Goal: Task Accomplishment & Management: Manage account settings

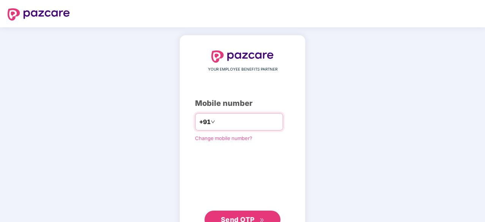
click at [218, 122] on input "number" at bounding box center [248, 122] width 62 height 12
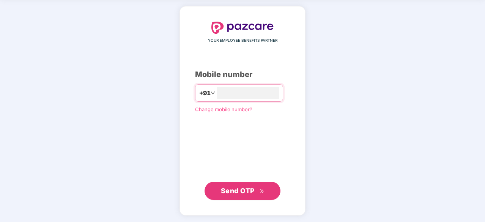
type input "**********"
click at [250, 193] on span "Send OTP" at bounding box center [238, 191] width 34 height 8
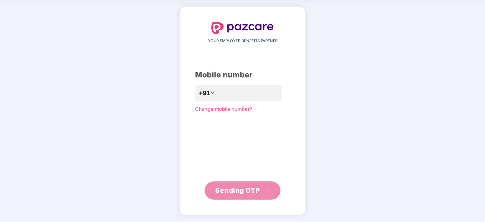
scroll to position [25, 0]
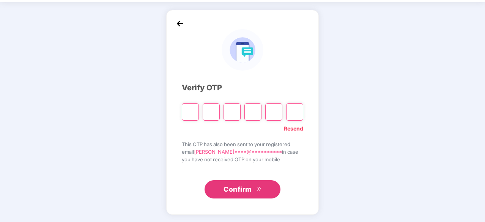
type input "*"
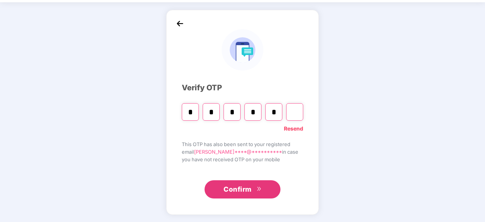
type input "*"
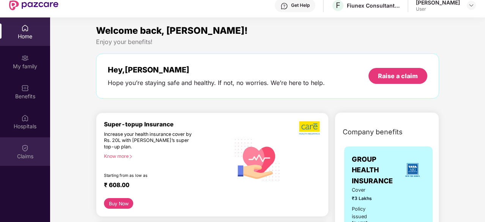
click at [23, 144] on div at bounding box center [25, 148] width 8 height 8
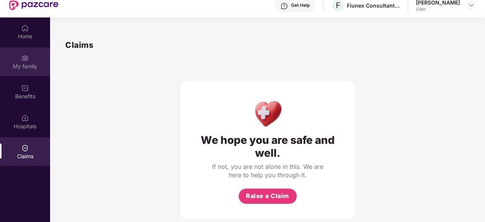
click at [16, 65] on div "My family" at bounding box center [25, 67] width 50 height 8
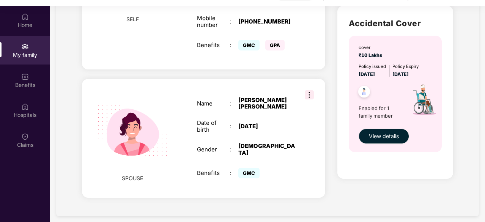
scroll to position [43, 0]
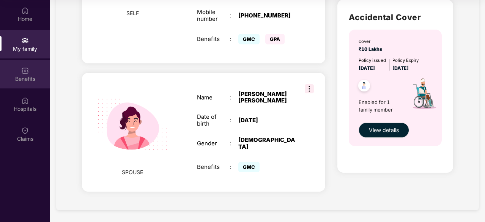
click at [24, 88] on div "Benefits" at bounding box center [25, 74] width 50 height 28
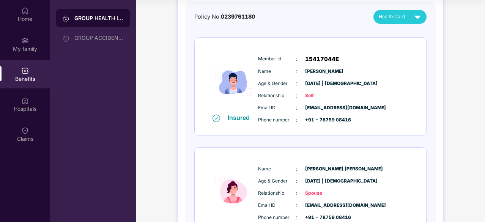
scroll to position [152, 0]
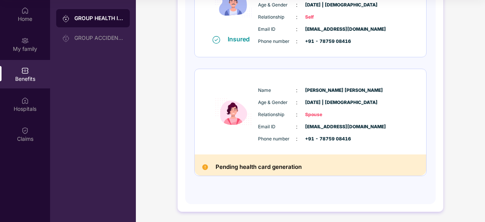
click at [258, 166] on h2 "Pending health card generation" at bounding box center [259, 167] width 86 height 10
click at [204, 166] on img at bounding box center [205, 167] width 6 height 6
click at [202, 164] on img at bounding box center [205, 167] width 6 height 6
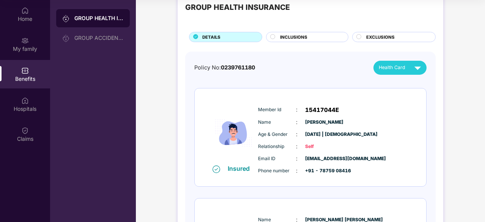
scroll to position [0, 0]
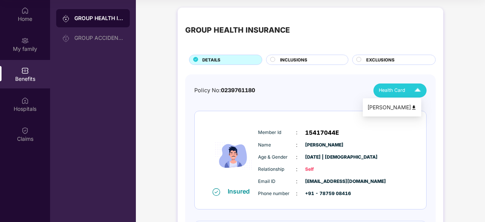
click at [417, 87] on img at bounding box center [417, 90] width 13 height 13
click at [429, 149] on div "Policy No: 0239761180 Health Card Insured Member Id : 15417044E Name : [PERSON_…" at bounding box center [310, 215] width 251 height 282
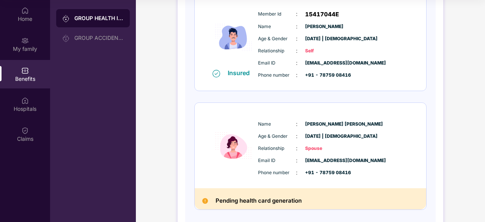
scroll to position [152, 0]
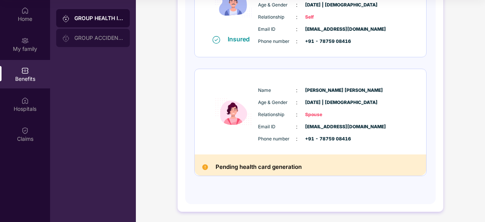
click at [96, 36] on div "GROUP ACCIDENTAL INSURANCE" at bounding box center [98, 38] width 49 height 6
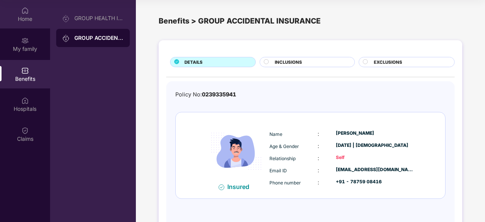
click at [29, 12] on div "Home" at bounding box center [25, 14] width 50 height 28
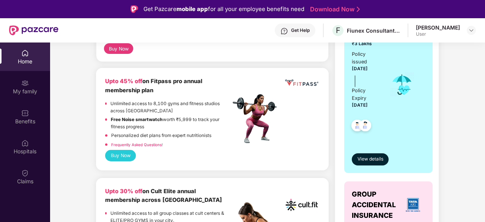
scroll to position [190, 0]
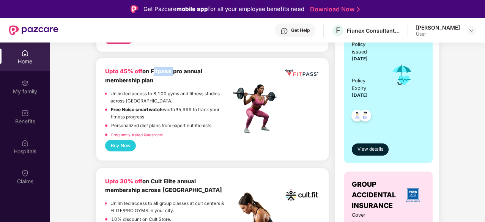
drag, startPoint x: 152, startPoint y: 71, endPoint x: 174, endPoint y: 71, distance: 21.7
click at [174, 71] on b "Upto 45% off on Fitpass pro annual membership plan" at bounding box center [153, 76] width 97 height 16
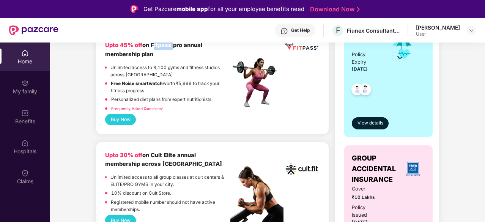
scroll to position [228, 0]
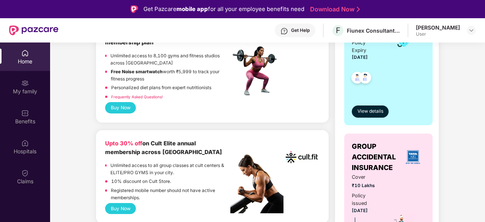
click at [145, 98] on link "Frequently Asked Questions!" at bounding box center [137, 97] width 52 height 5
